Goal: Register for event/course

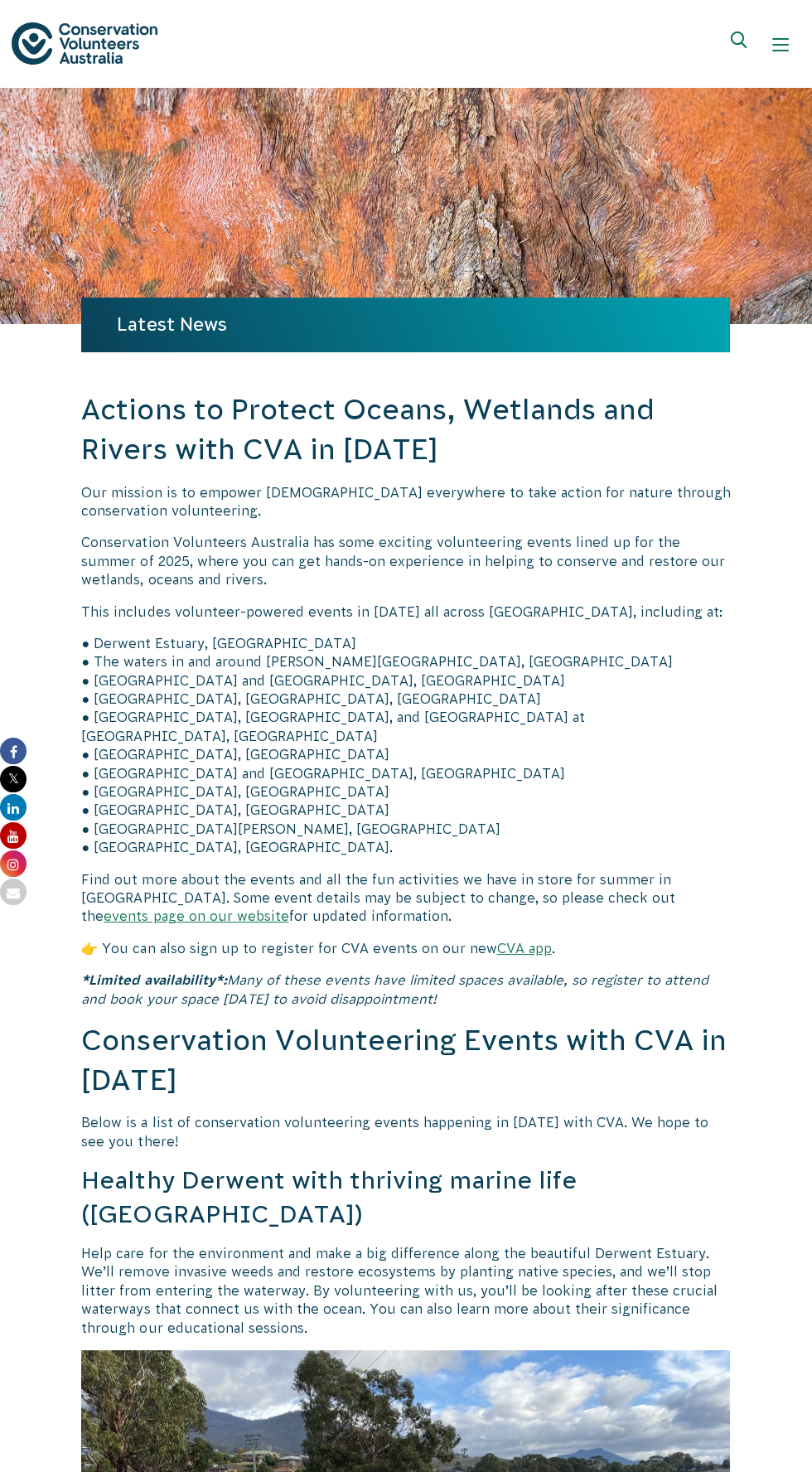
click at [779, 50] on span "Show mobile navigation menu" at bounding box center [780, 51] width 16 height 2
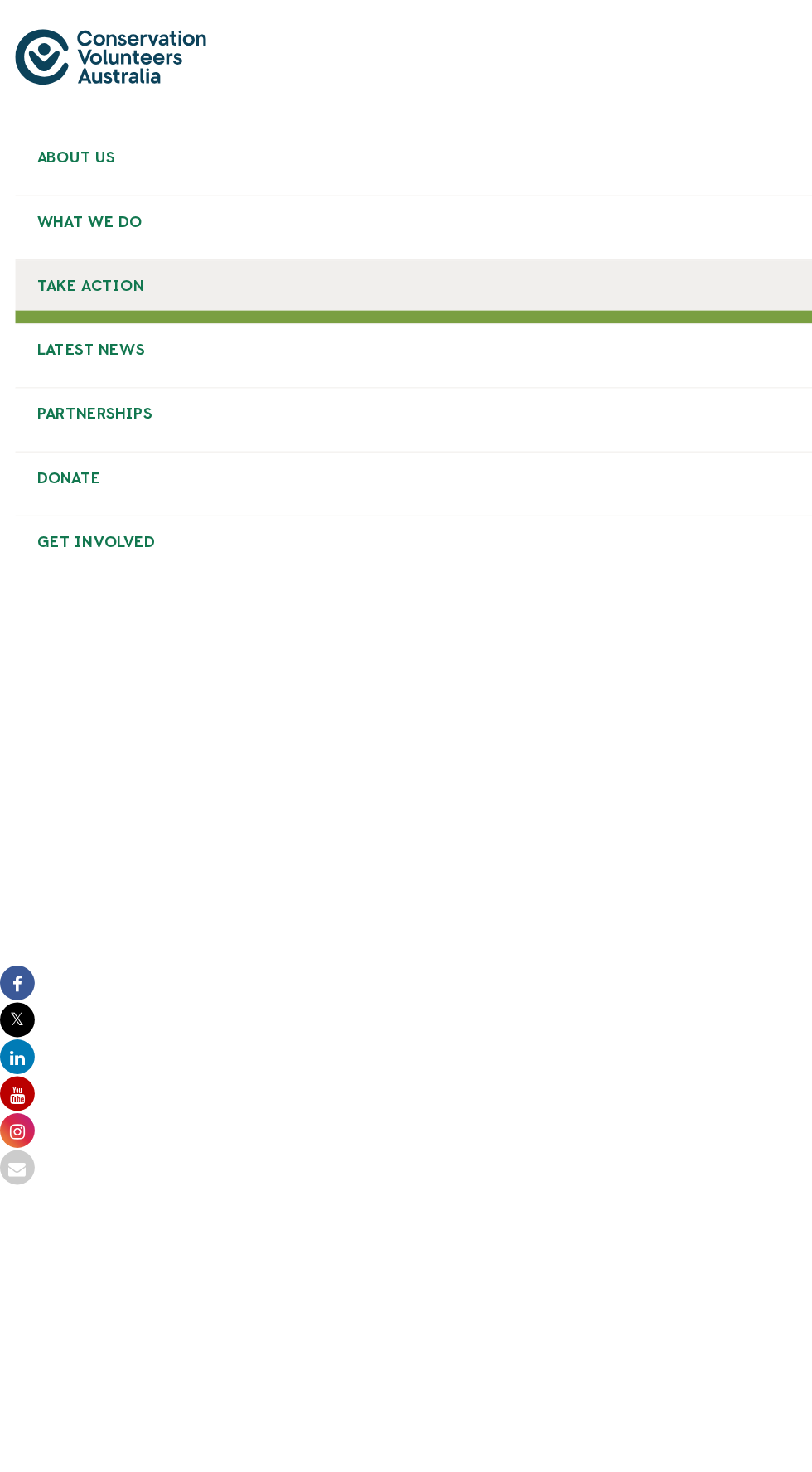
click at [42, 216] on span "Take Action" at bounding box center [68, 218] width 82 height 13
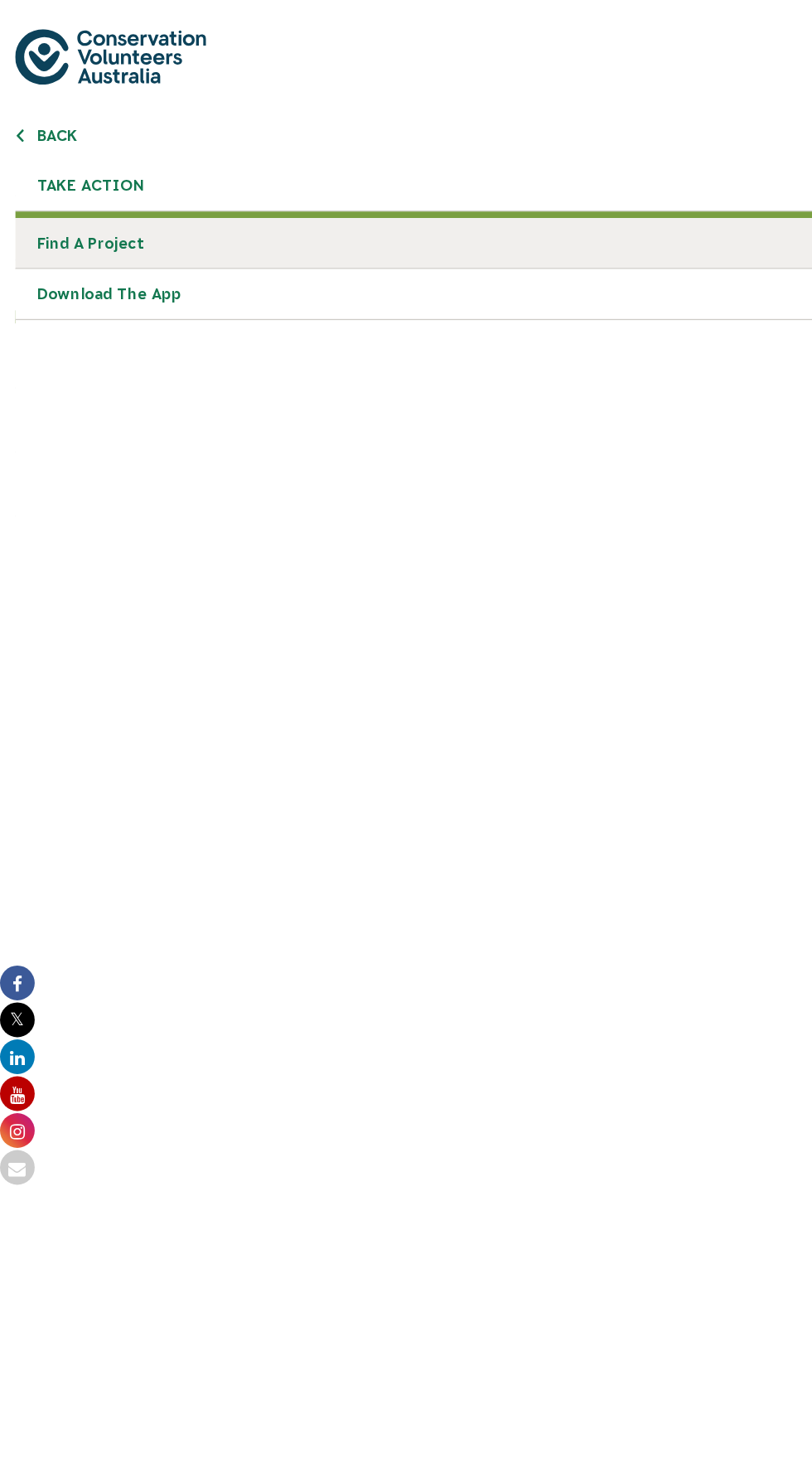
click at [28, 185] on link "Find a project" at bounding box center [406, 186] width 789 height 39
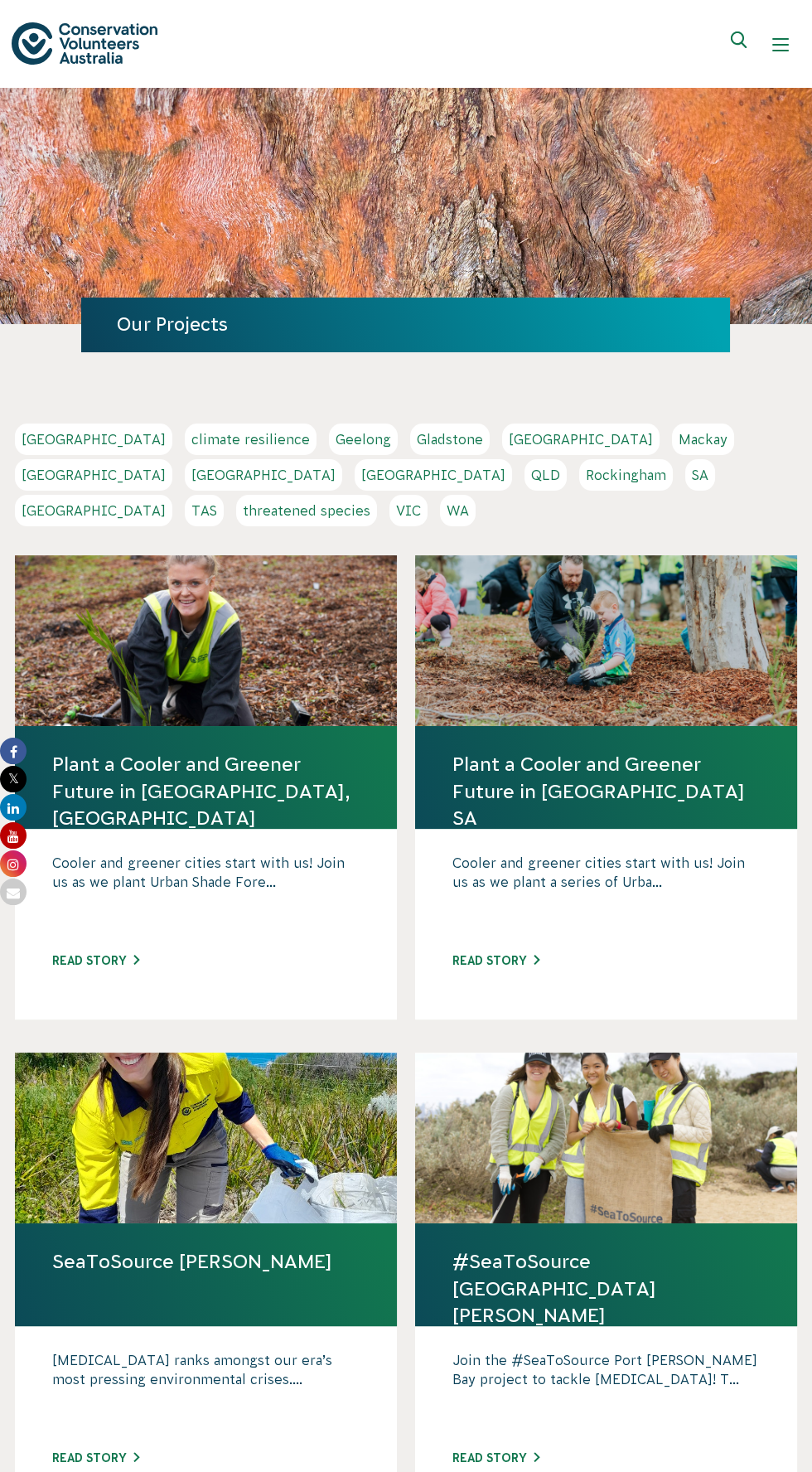
click at [524, 482] on link "QLD" at bounding box center [545, 474] width 42 height 32
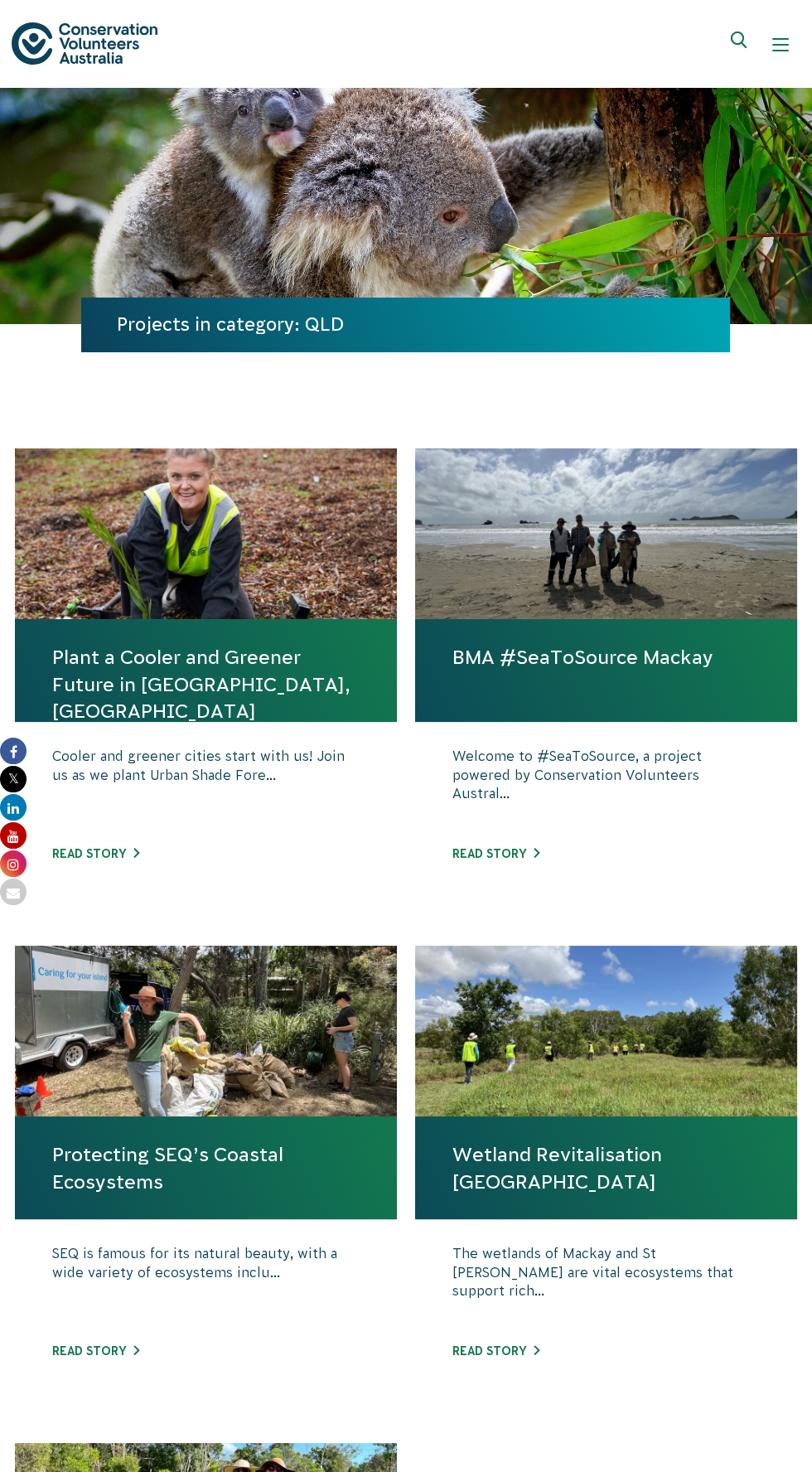
click at [156, 1145] on link "Protecting SEQ’s Coastal Ecosystems" at bounding box center [205, 1168] width 307 height 53
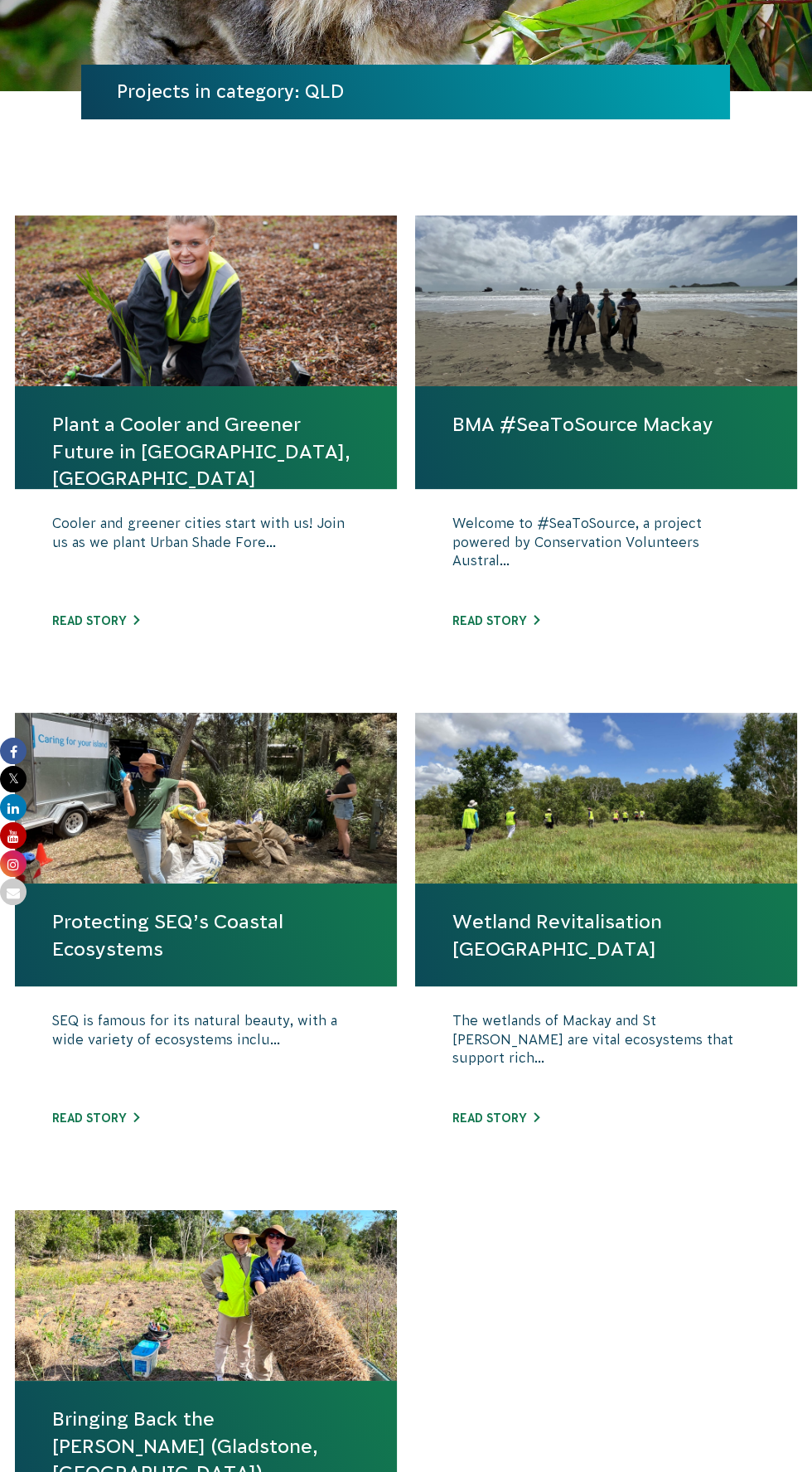
scroll to position [240, 0]
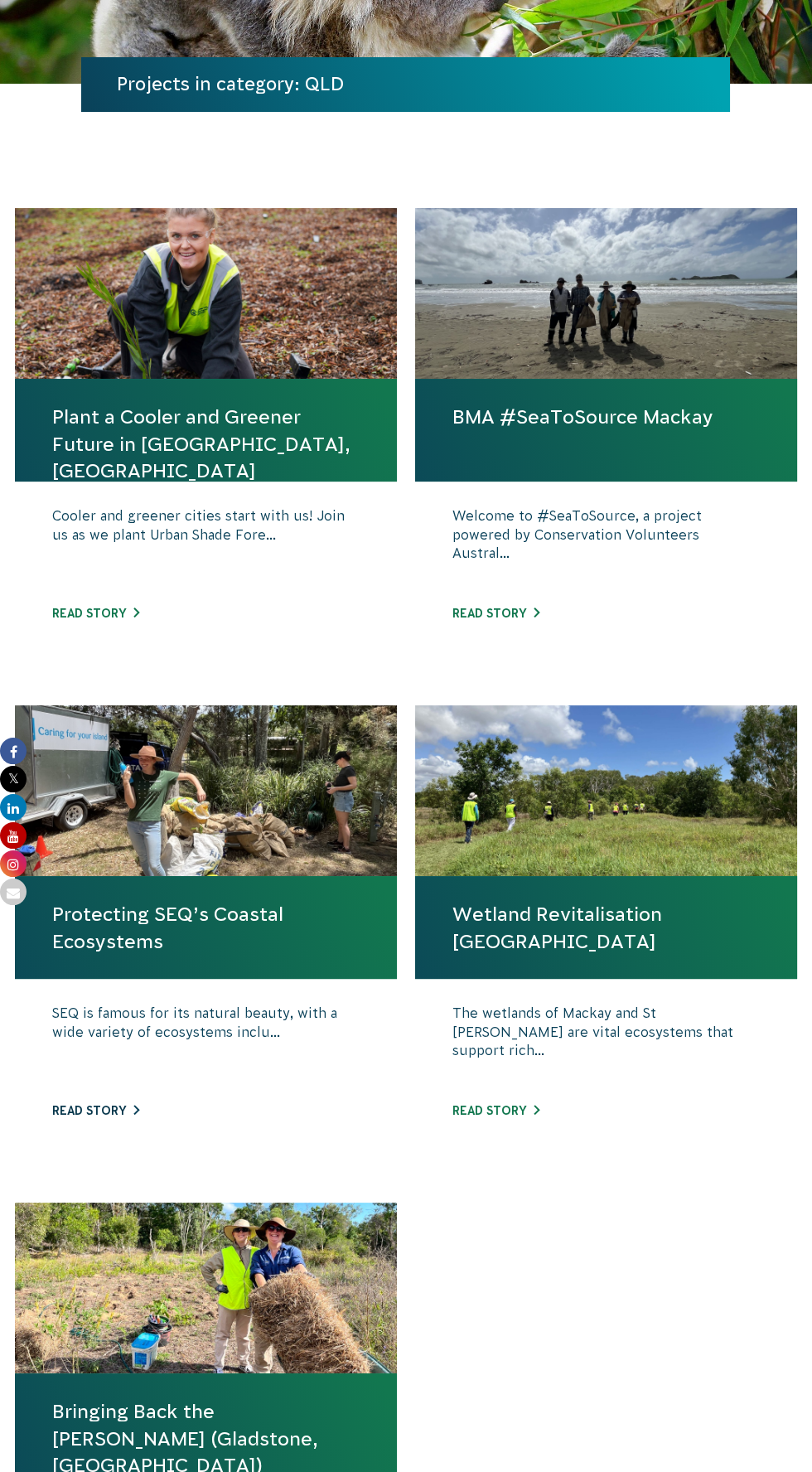
click at [93, 1115] on link "Read story" at bounding box center [95, 1111] width 87 height 13
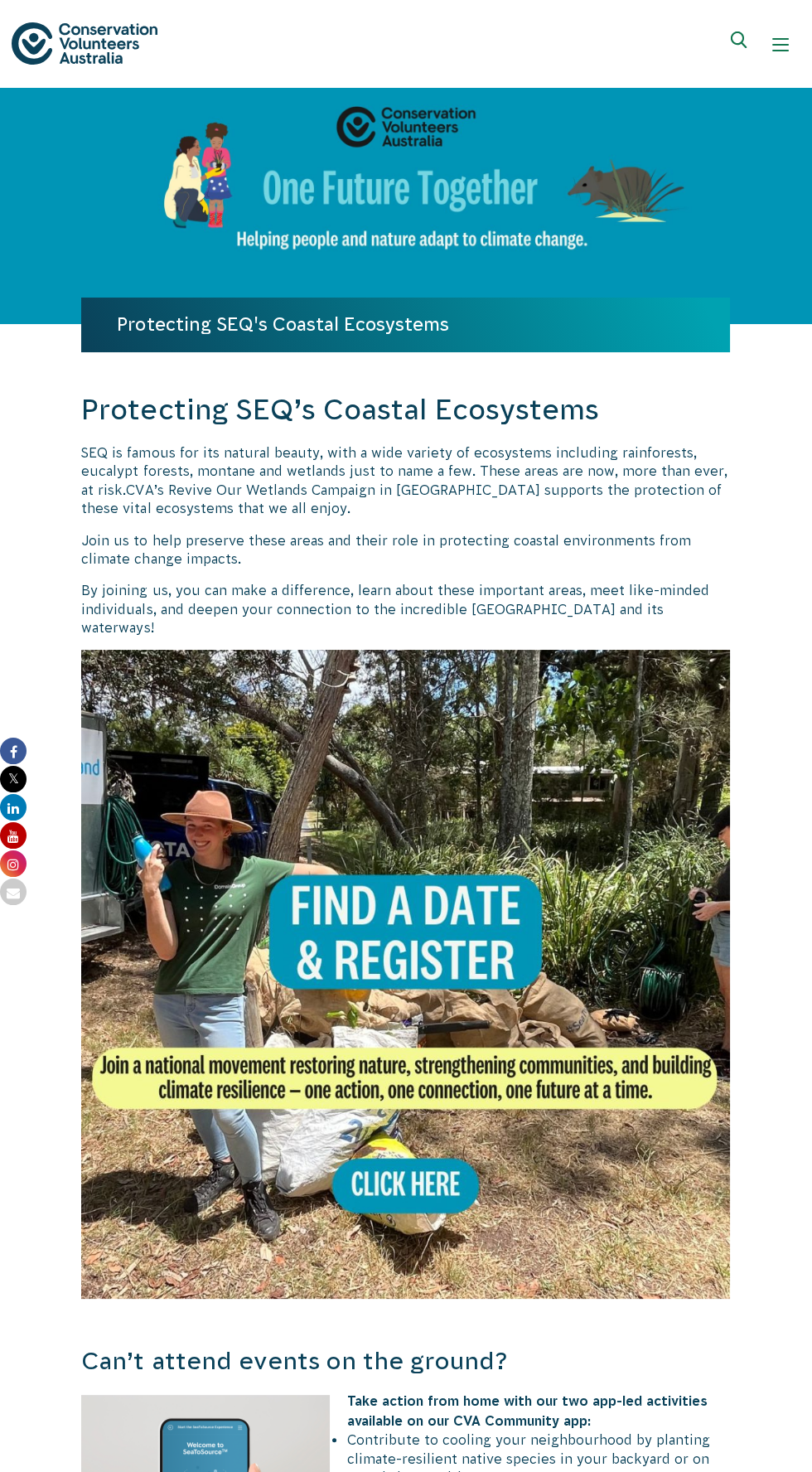
click at [418, 1179] on img at bounding box center [406, 975] width 649 height 649
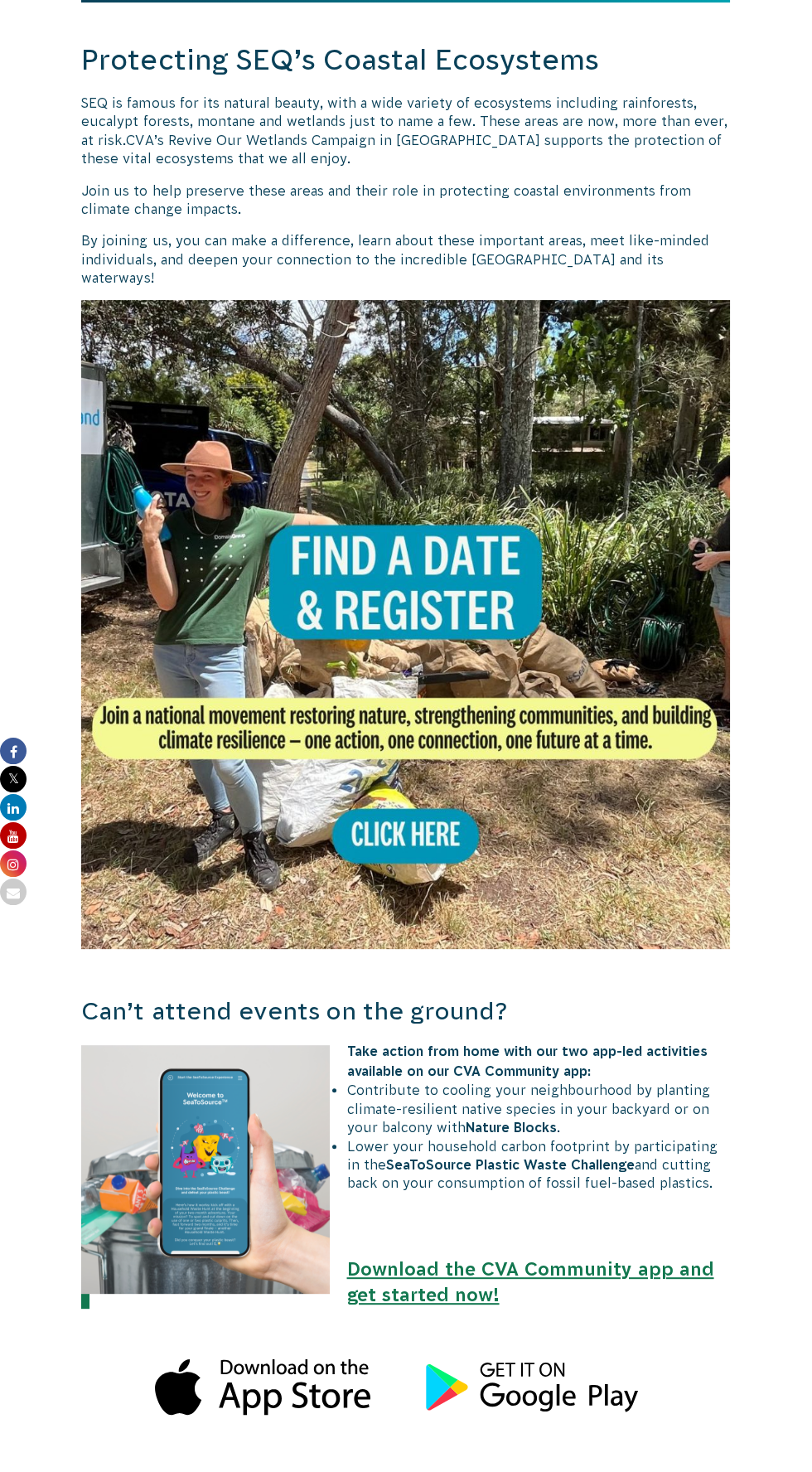
scroll to position [350, 0]
click at [639, 1259] on link "Download the CVA Community app and get started now!" at bounding box center [530, 1282] width 367 height 46
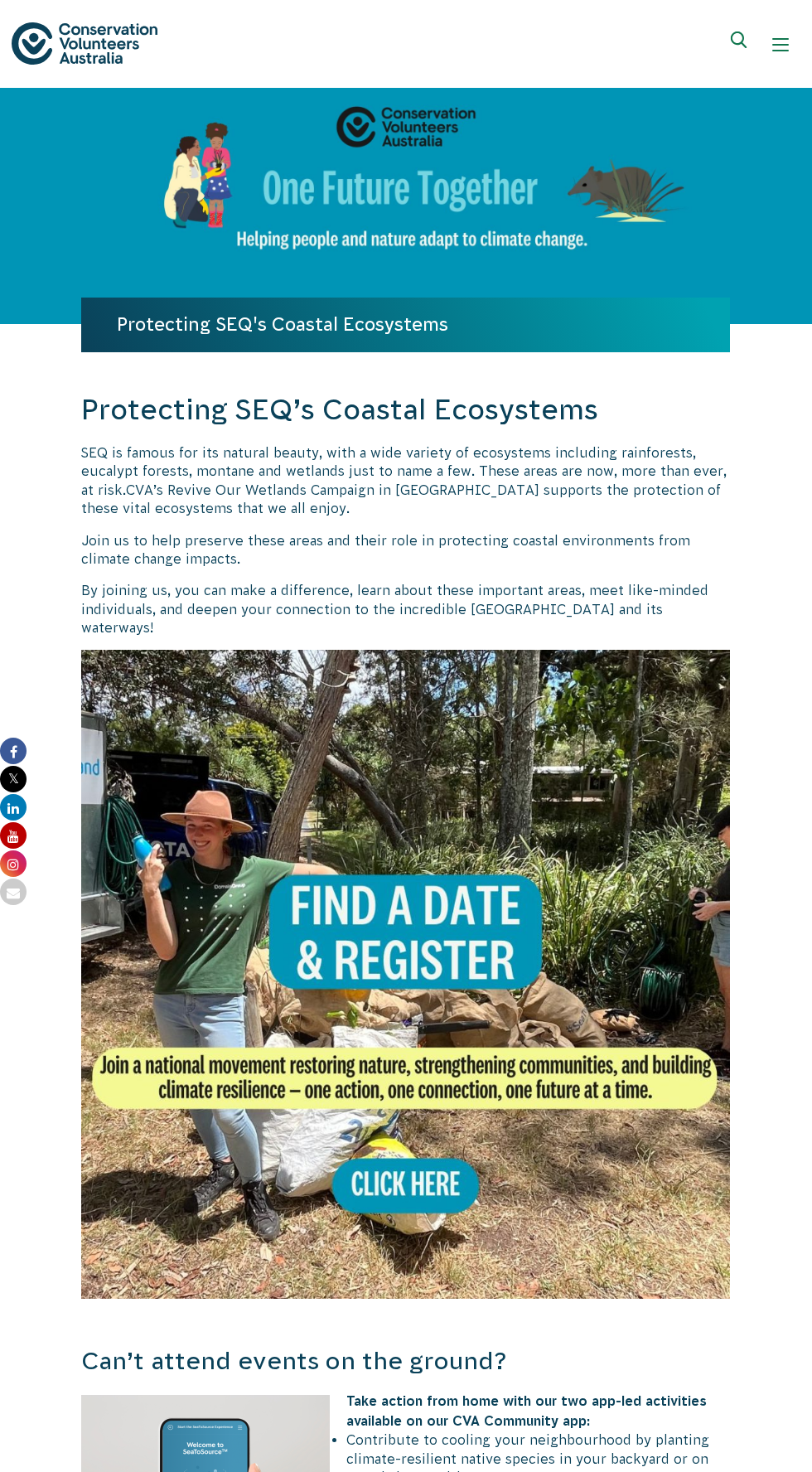
scroll to position [350, 0]
